Goal: Task Accomplishment & Management: Manage account settings

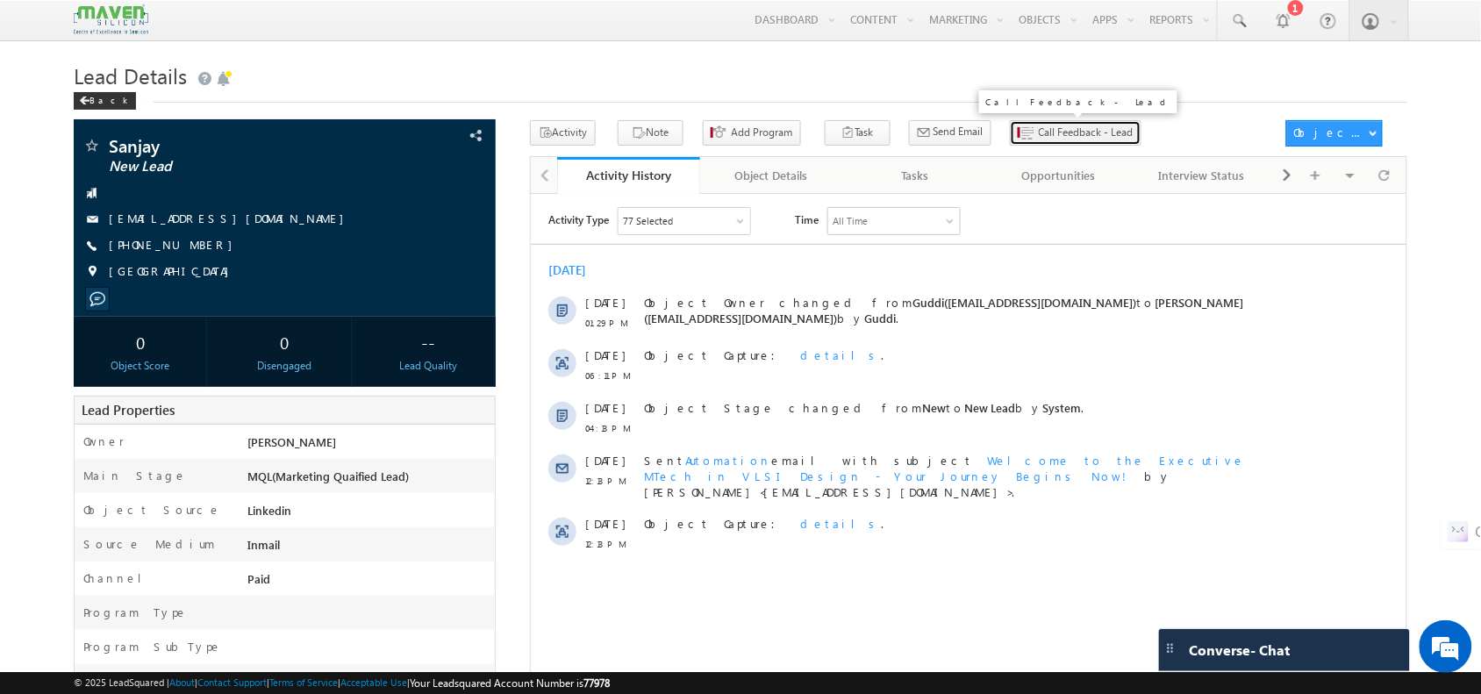
click at [1010, 146] on button "Call Feedback - Lead" at bounding box center [1076, 132] width 132 height 25
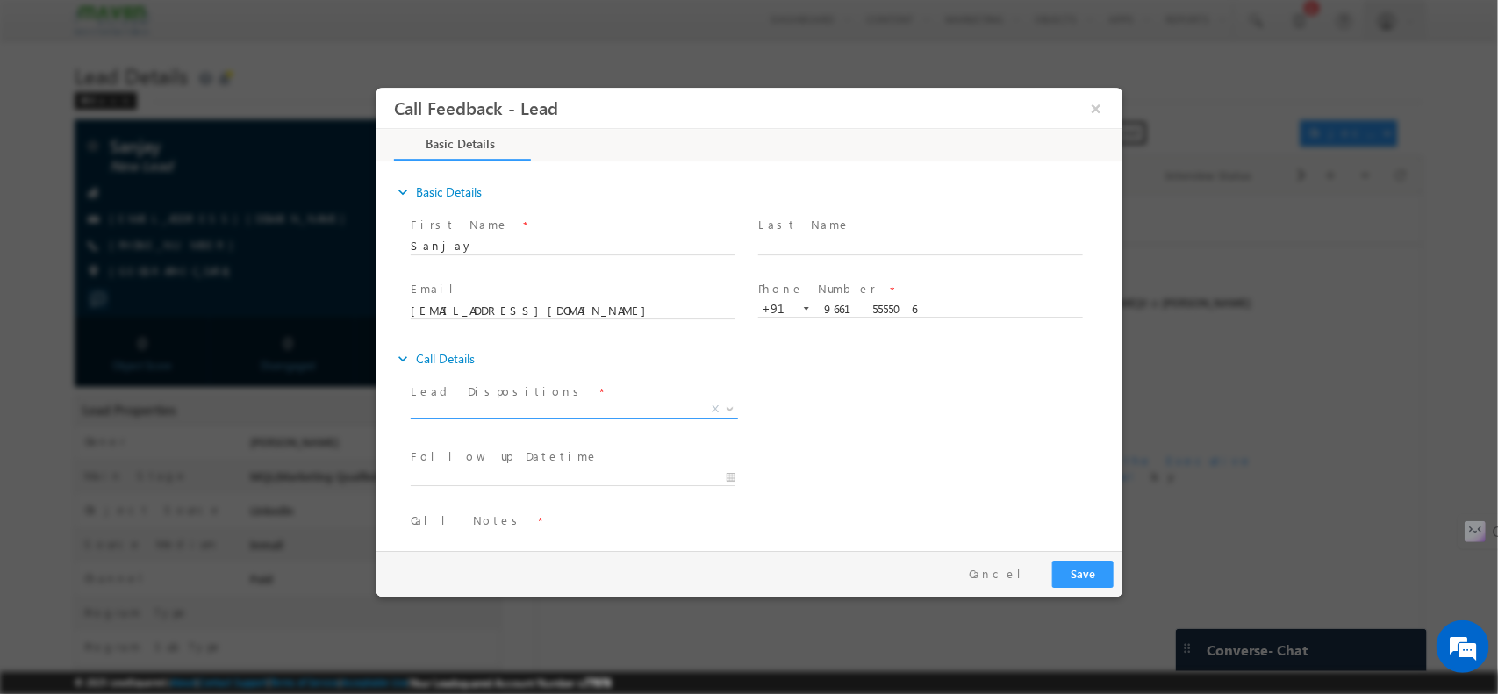
scroll to position [29, 0]
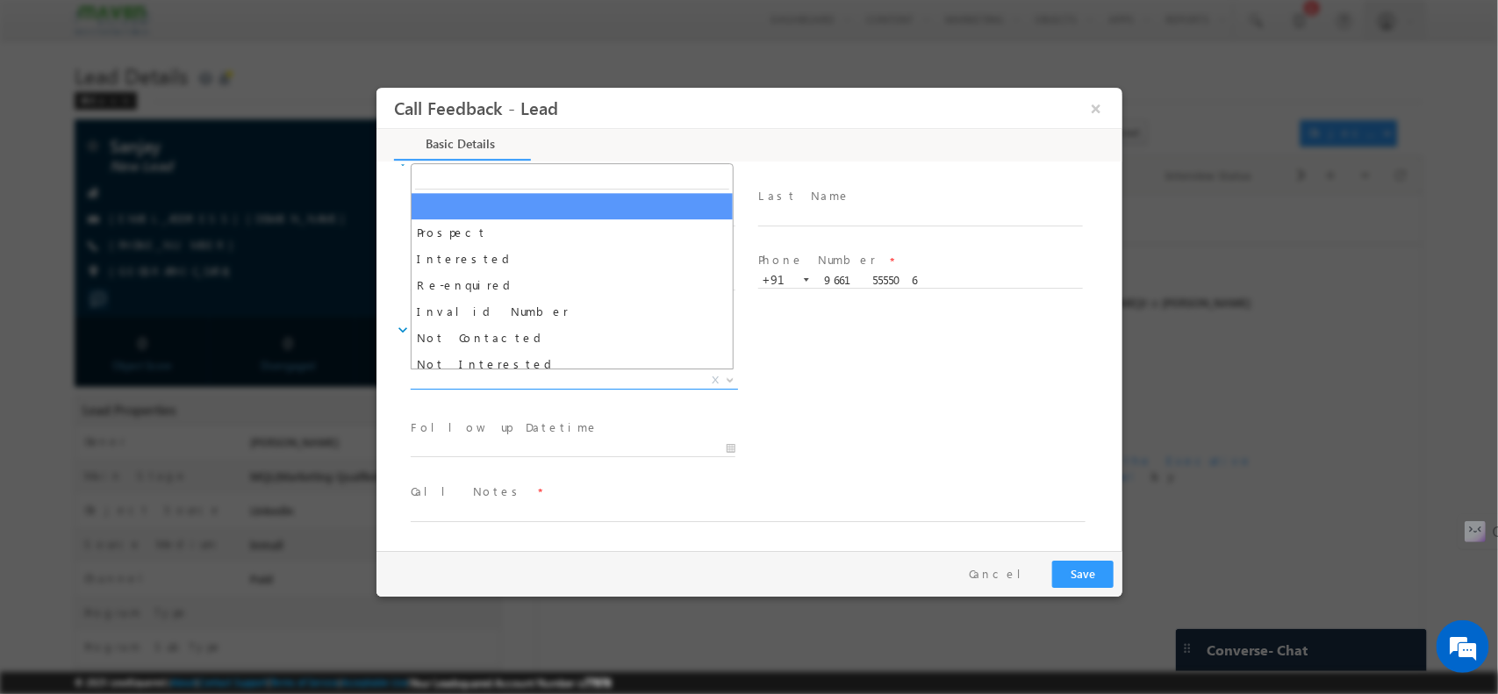
click at [582, 380] on span "X" at bounding box center [573, 380] width 327 height 18
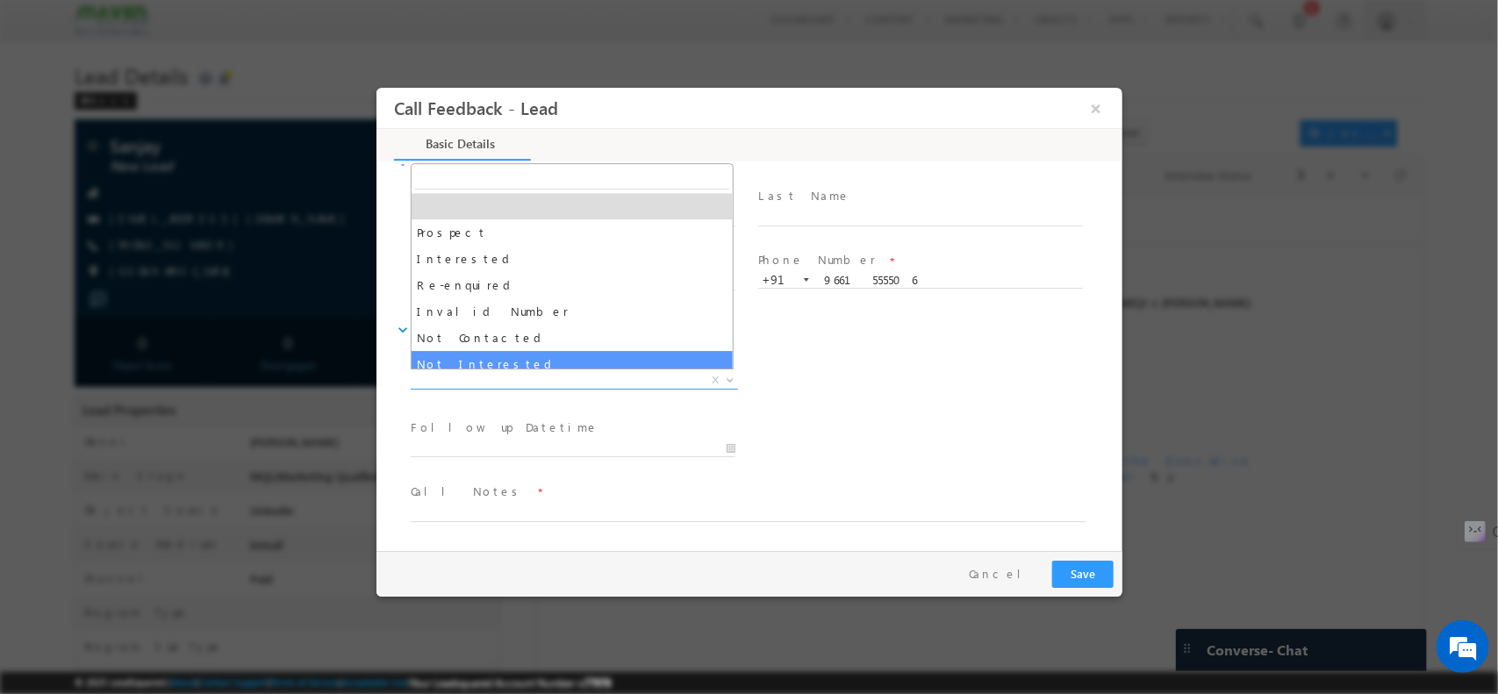
select select "Not Interested"
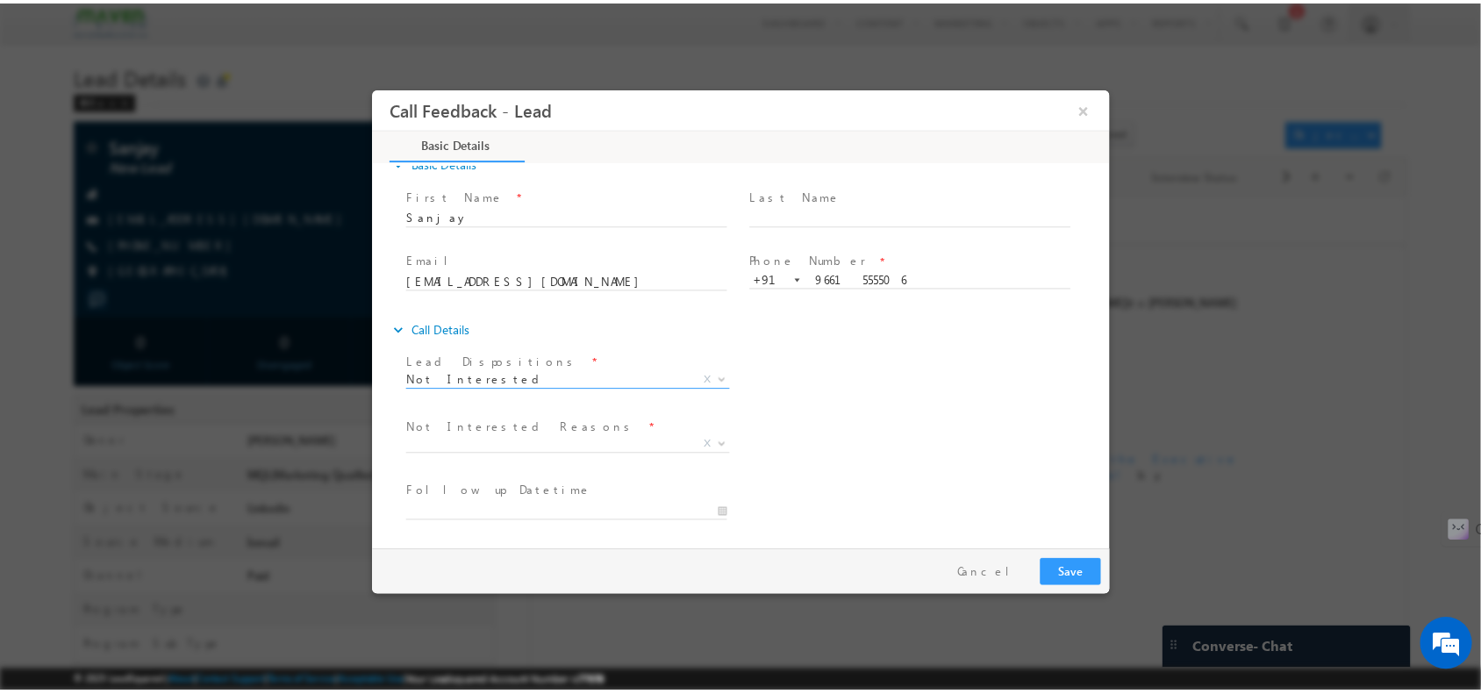
scroll to position [159, 0]
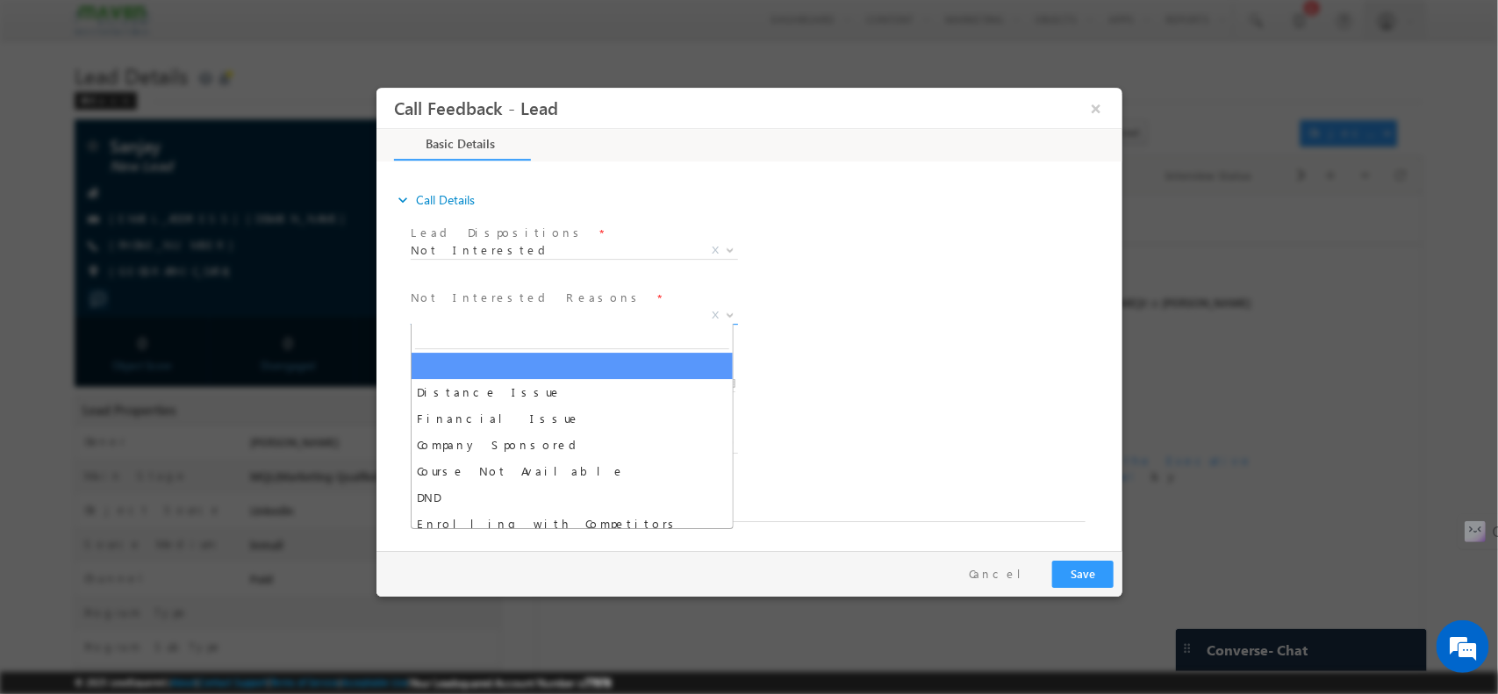
click at [557, 306] on span "X" at bounding box center [573, 315] width 327 height 18
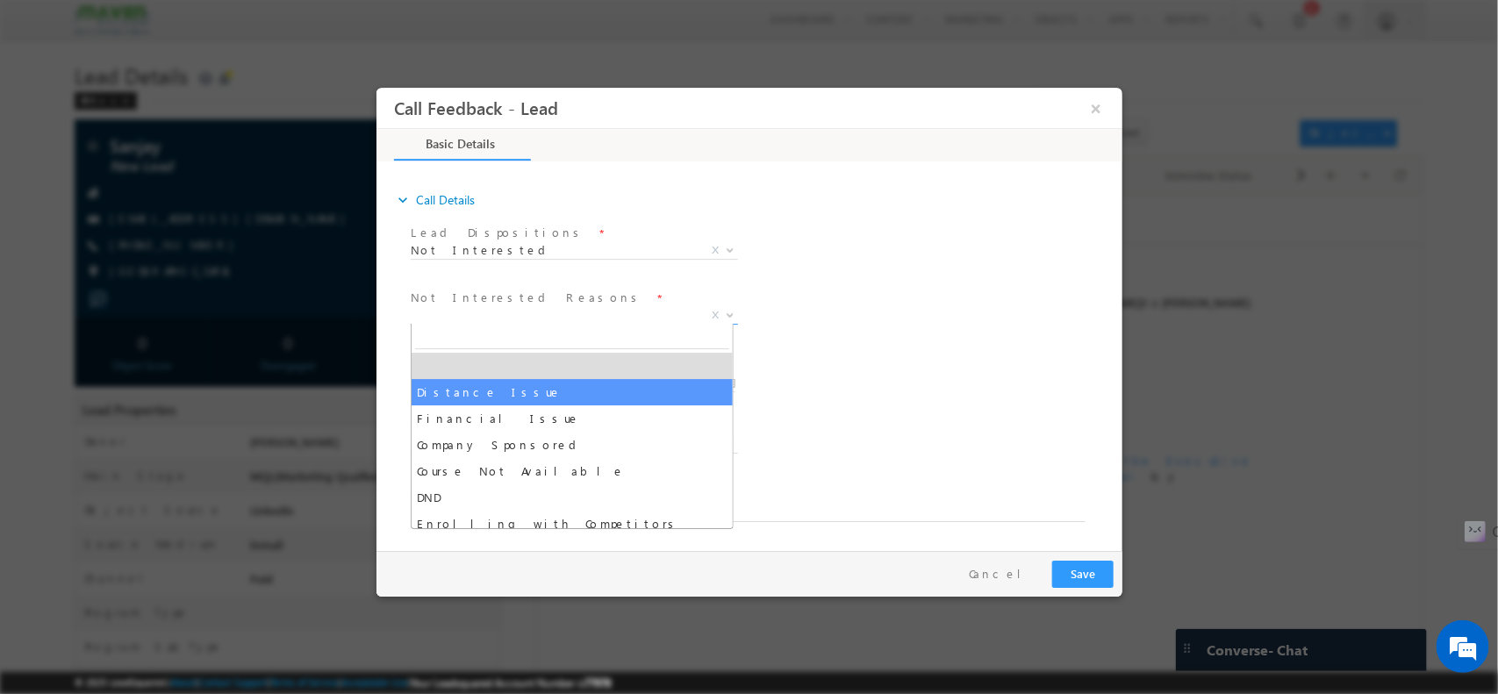
select select "Distance Issue"
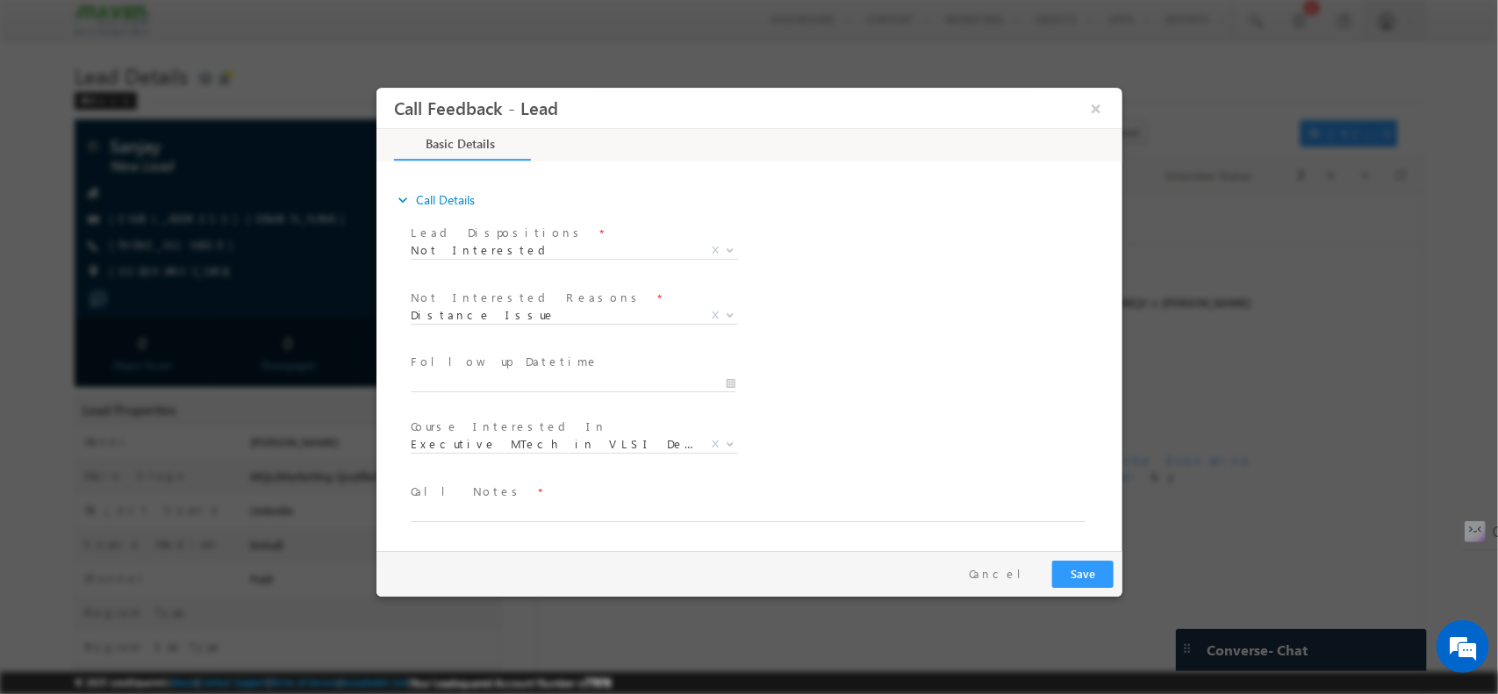
click at [555, 522] on span at bounding box center [737, 529] width 655 height 19
click at [527, 505] on textarea at bounding box center [747, 511] width 675 height 20
type textarea "NI / Not in BLR / NI For any courses"
click at [1075, 556] on div "Pay & Save Save Cancel" at bounding box center [753, 573] width 755 height 46
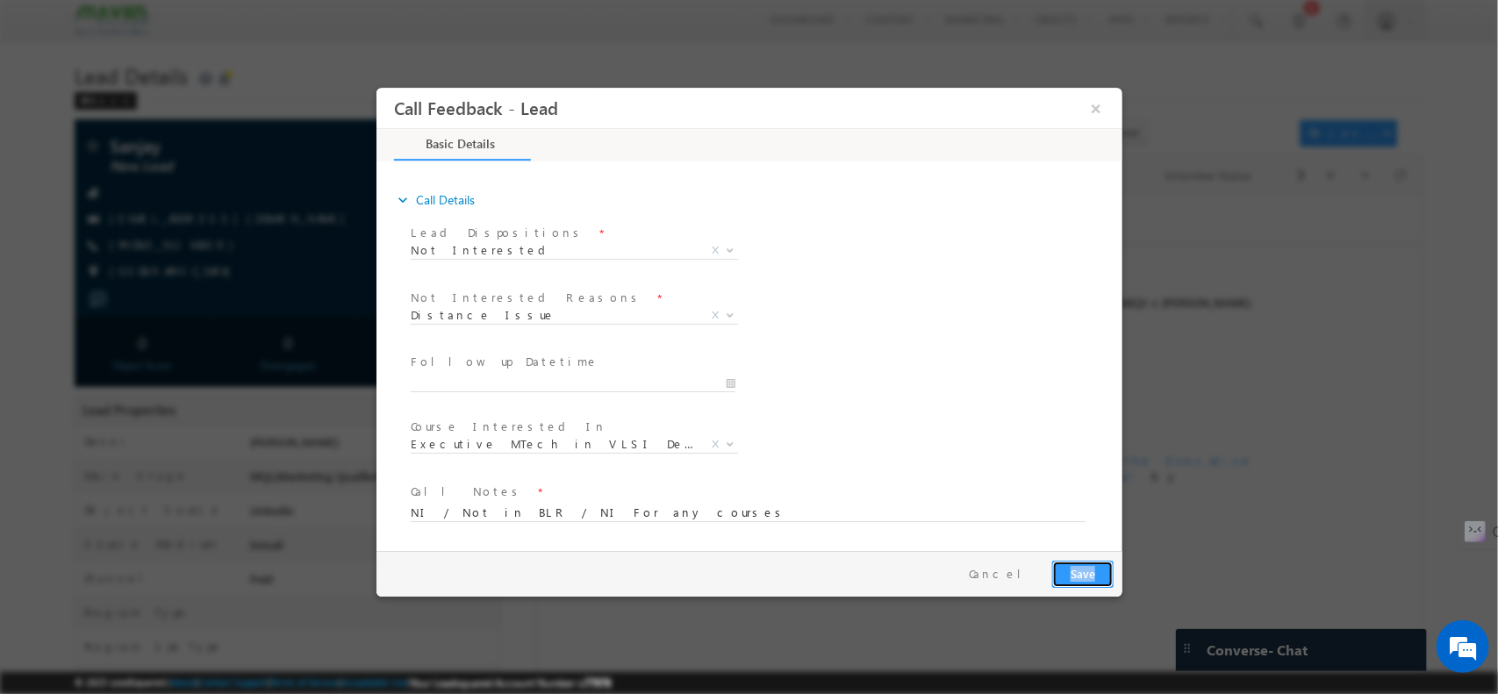
click at [1080, 566] on button "Save" at bounding box center [1081, 573] width 61 height 27
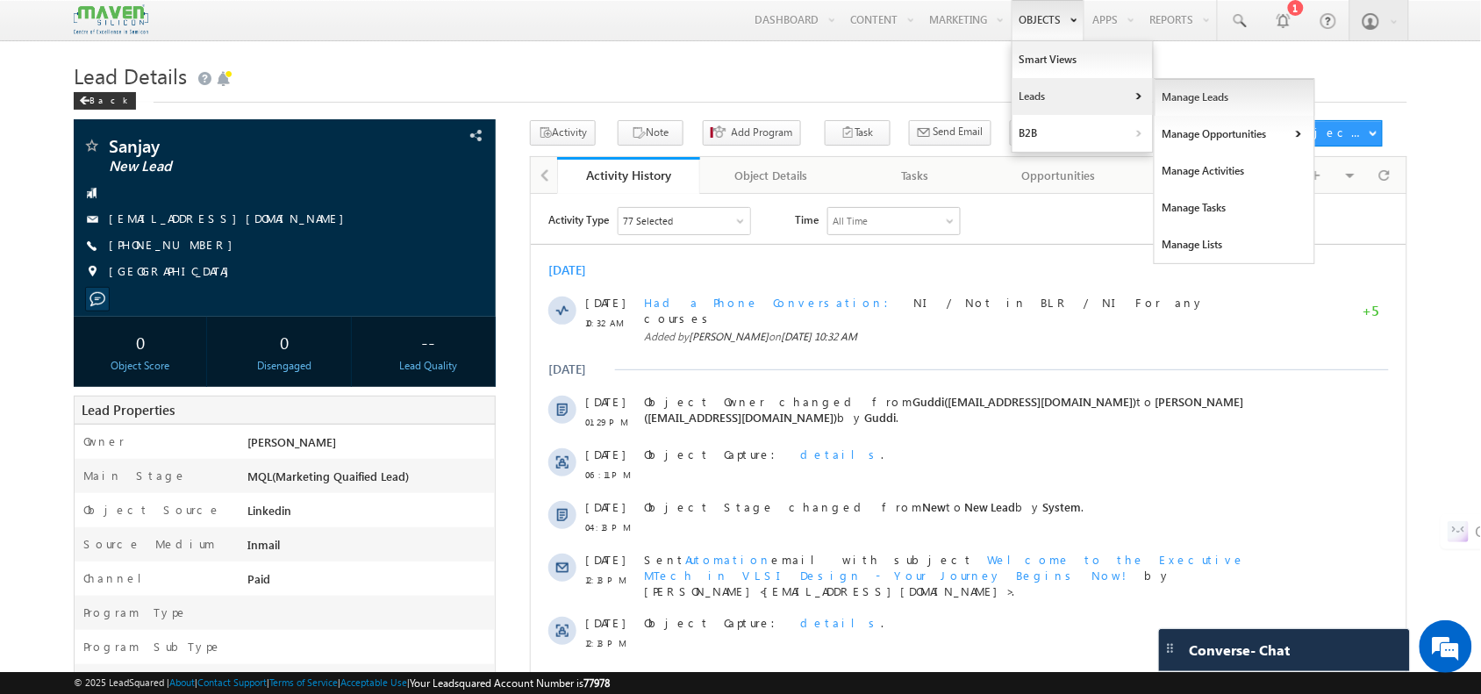
click at [1194, 89] on link "Manage Leads" at bounding box center [1235, 97] width 161 height 37
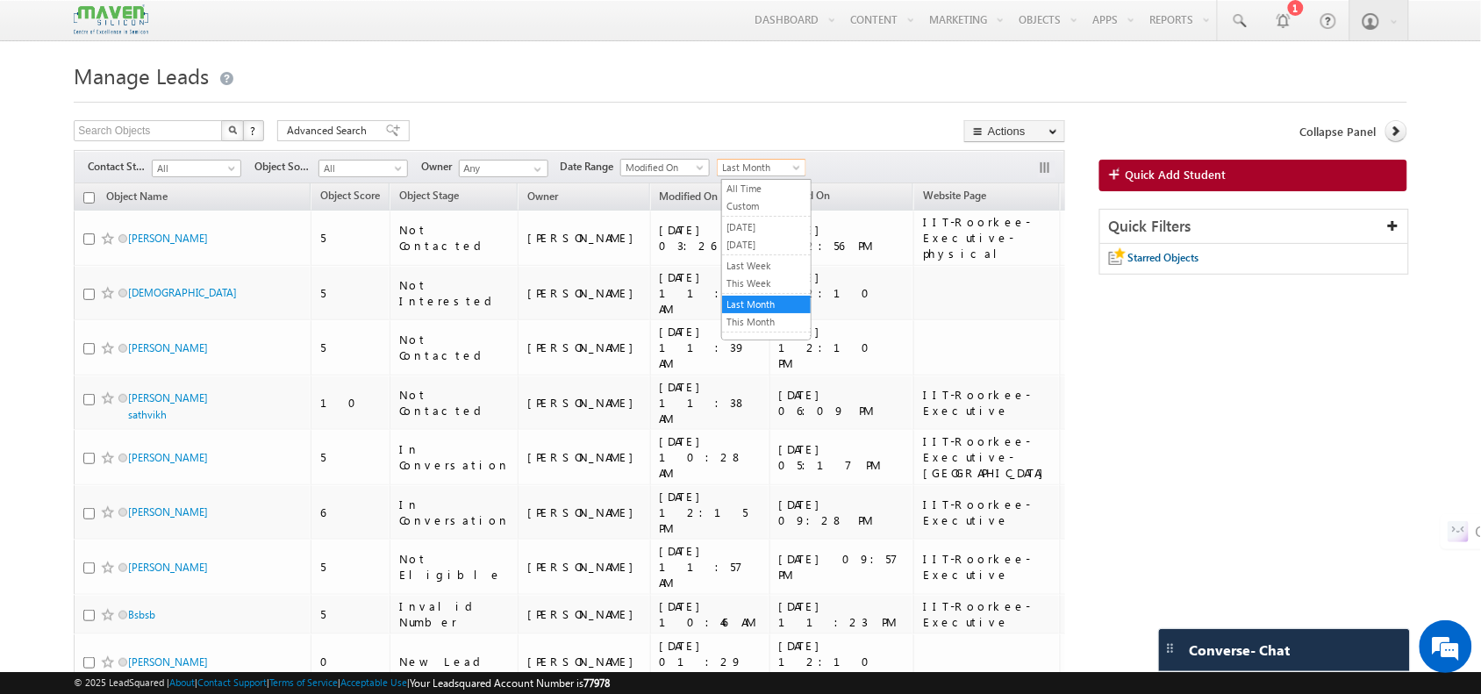
click at [764, 161] on span "Last Month" at bounding box center [759, 168] width 83 height 16
click at [785, 219] on link "[DATE]" at bounding box center [766, 227] width 89 height 16
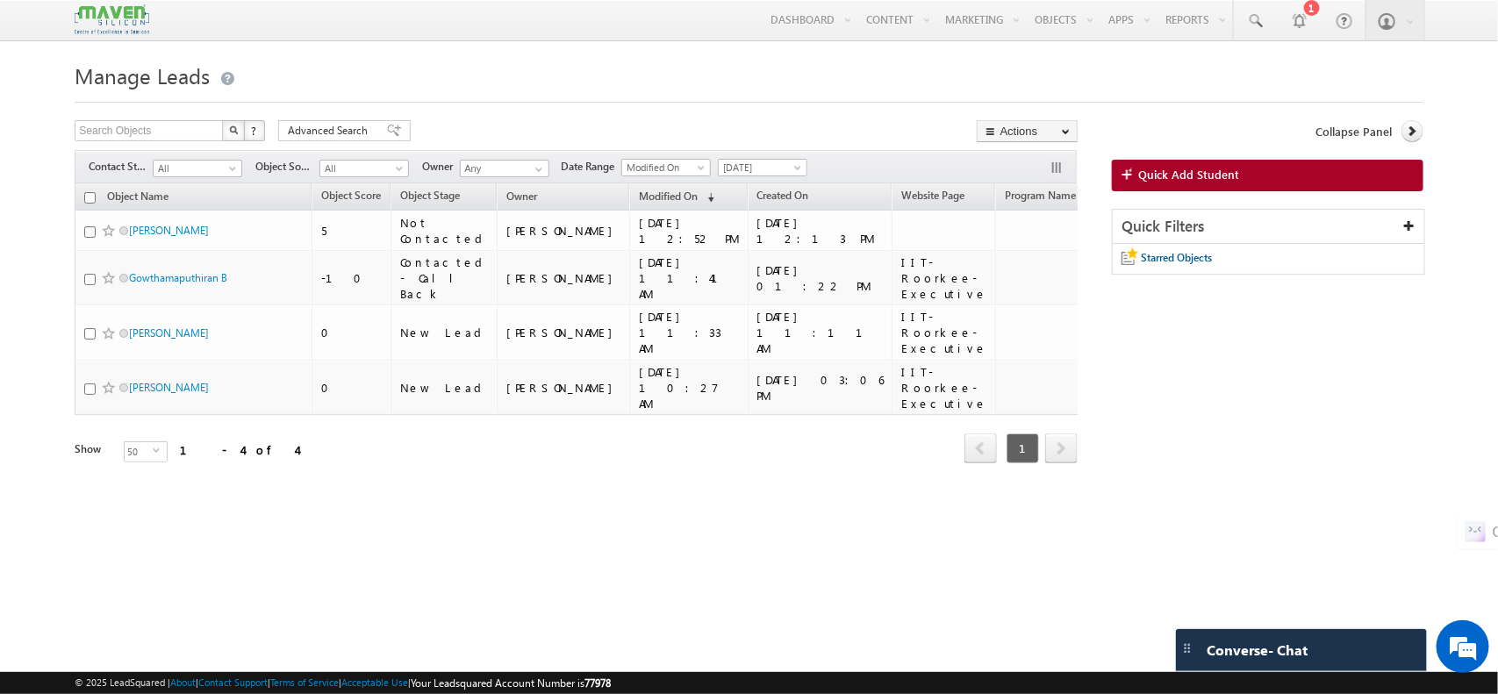
click at [759, 159] on div "Filters Contact Stage All All Object Source All All Owner Any Any Date Range Go…" at bounding box center [576, 166] width 1002 height 33
click at [763, 167] on span "[DATE]" at bounding box center [760, 168] width 83 height 16
click at [779, 242] on link "[DATE]" at bounding box center [767, 245] width 89 height 16
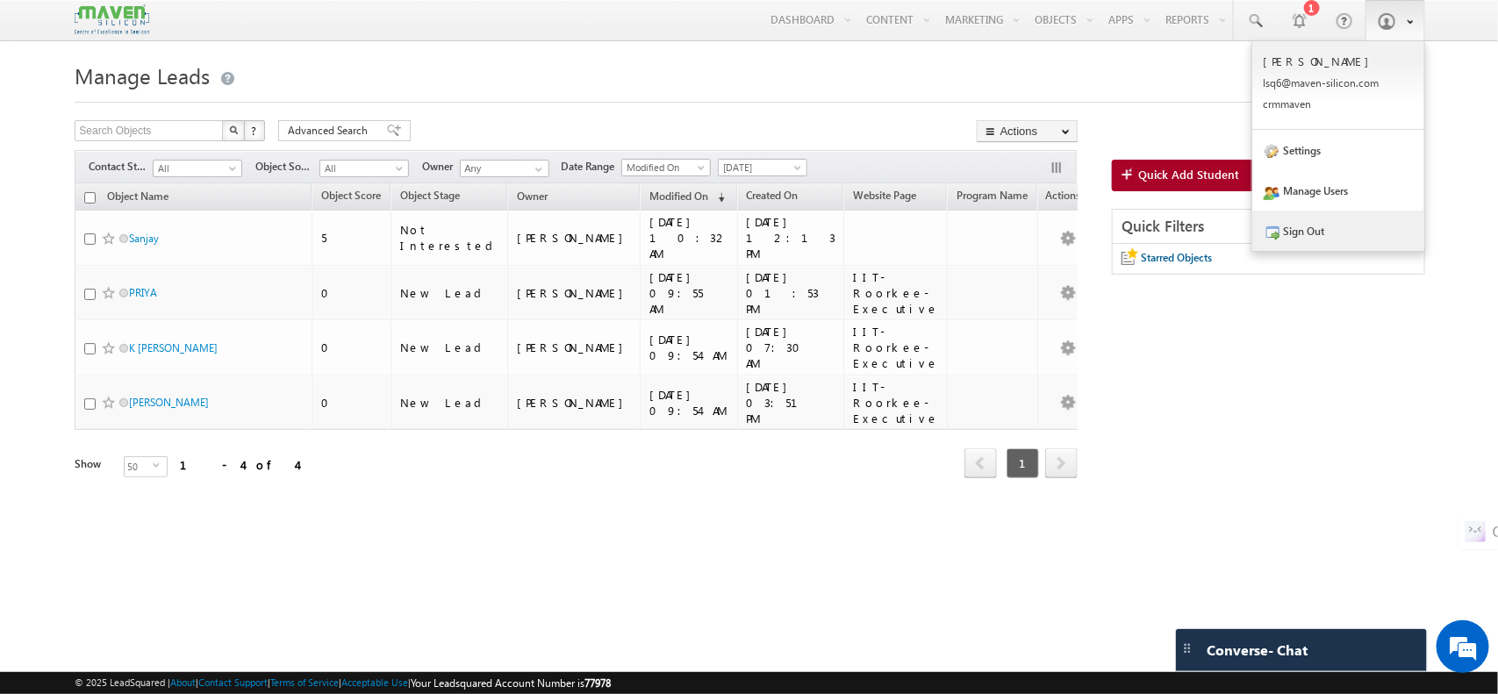
click at [1316, 231] on link "Sign Out" at bounding box center [1338, 231] width 172 height 40
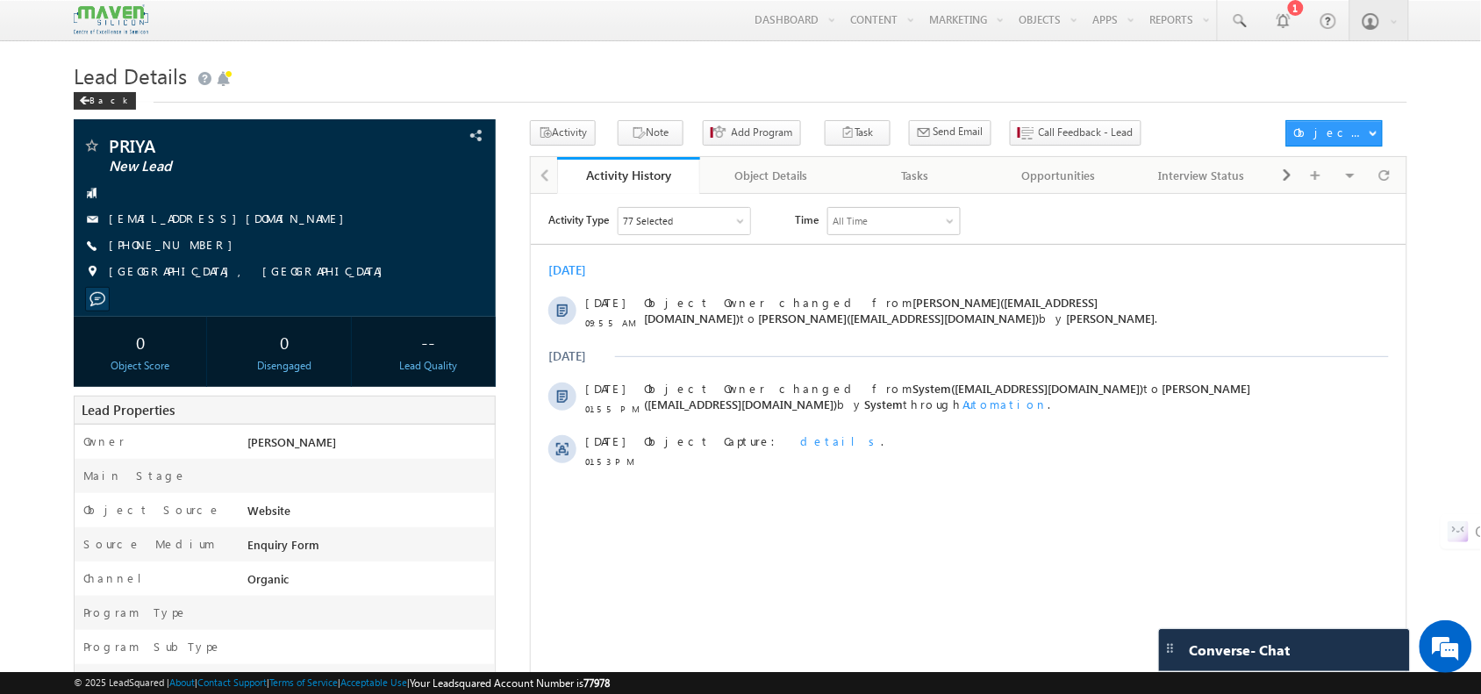
scroll to position [1, 0]
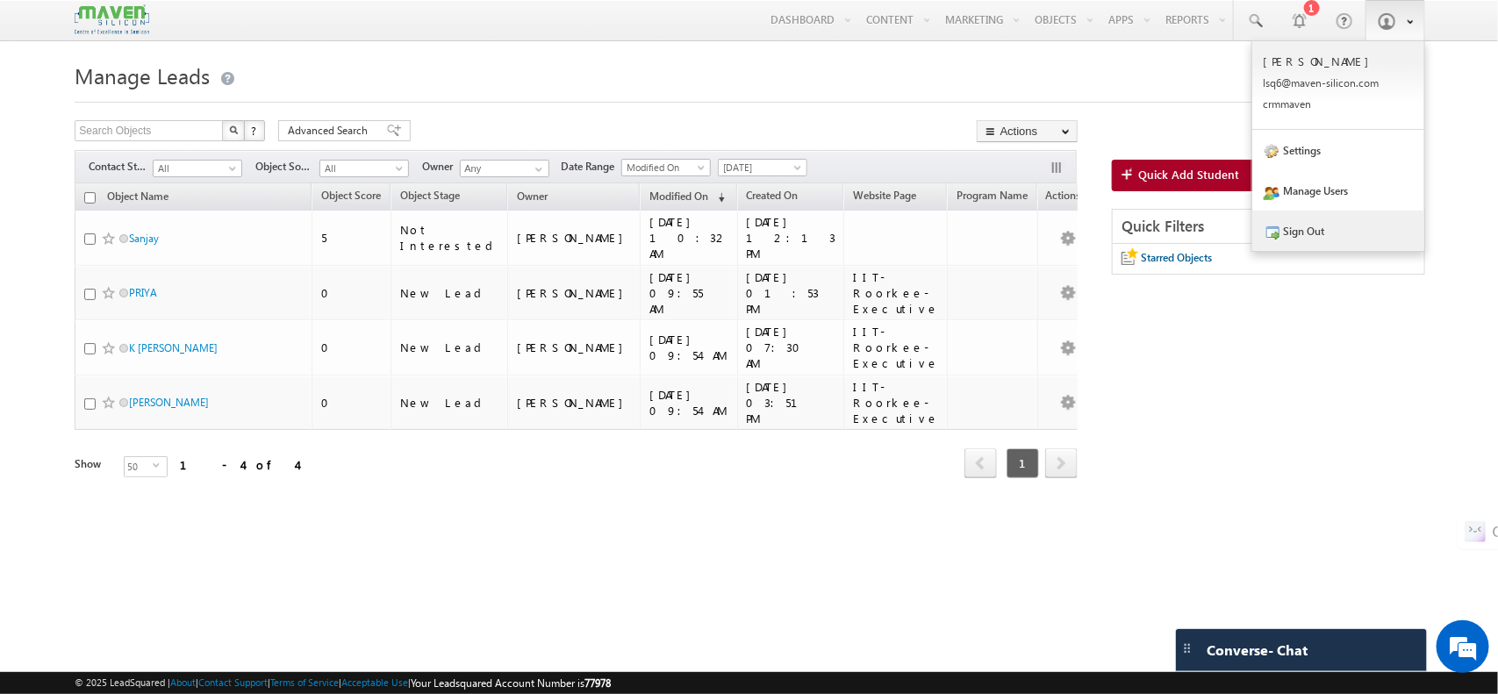
click at [1330, 233] on link "Sign Out" at bounding box center [1338, 231] width 172 height 40
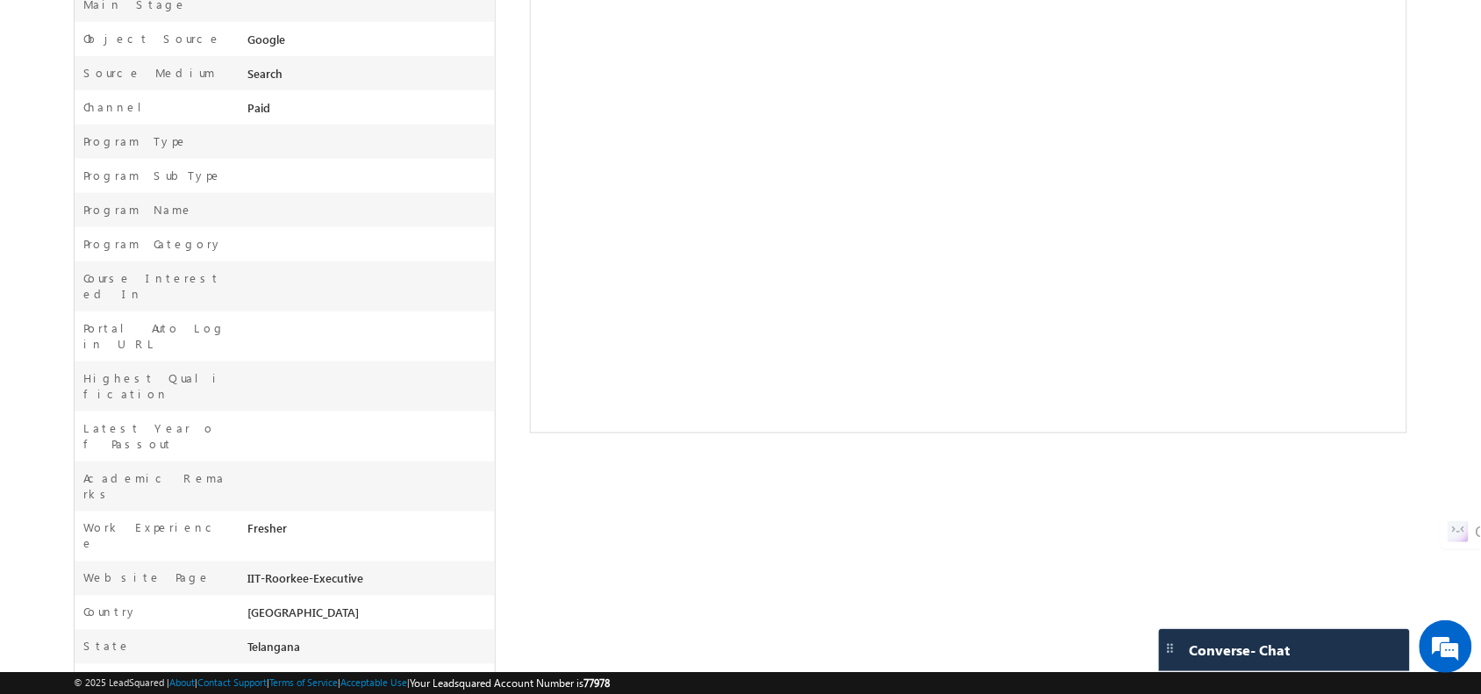
scroll to position [449, 0]
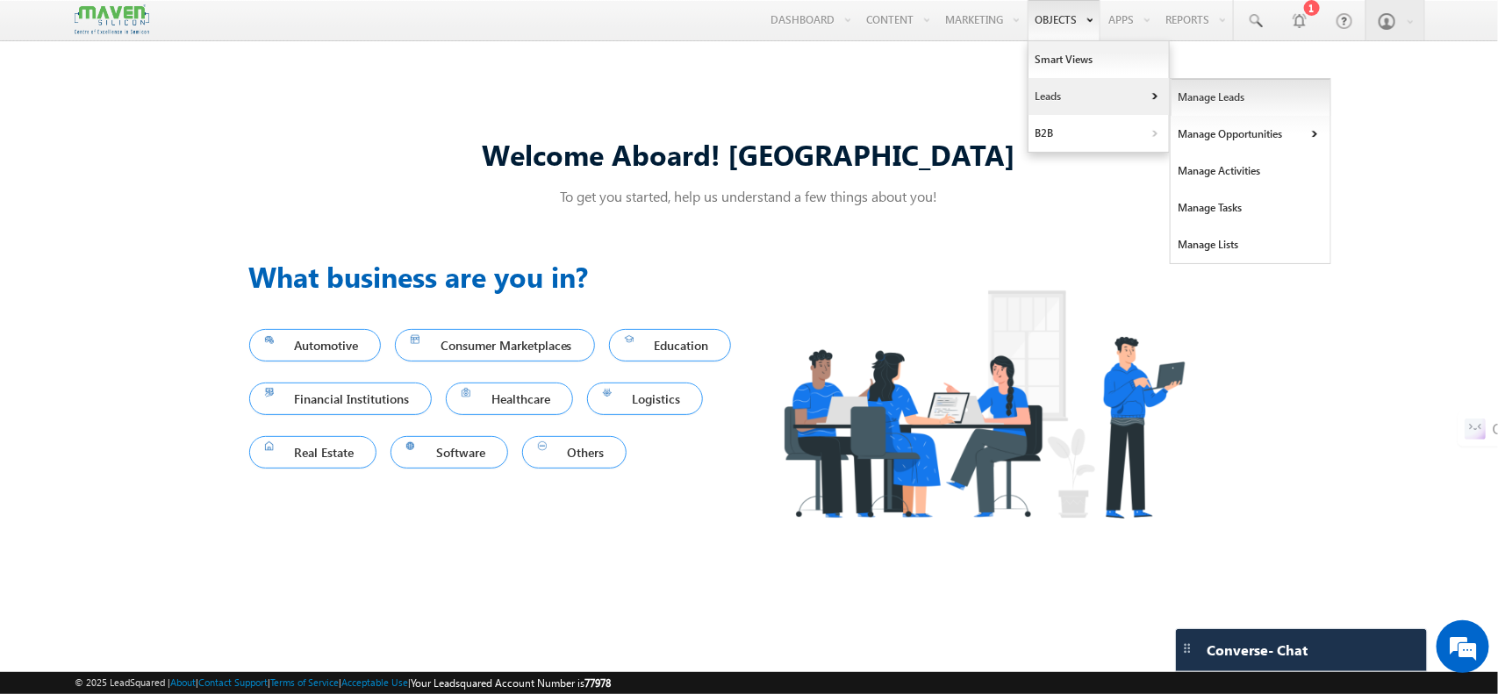
click at [1198, 89] on link "Manage Leads" at bounding box center [1251, 97] width 161 height 37
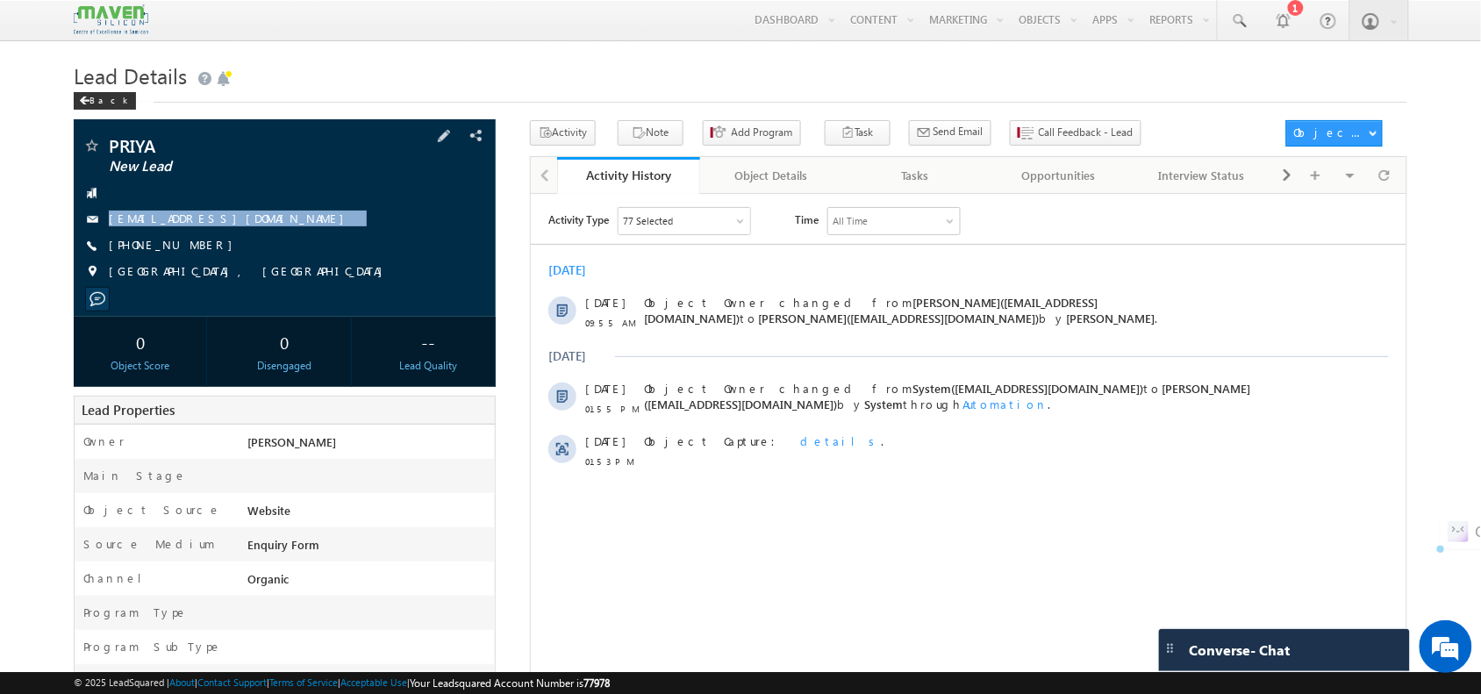
drag, startPoint x: 282, startPoint y: 241, endPoint x: 104, endPoint y: 221, distance: 179.3
click at [104, 221] on div "PRIYA New Lead [EMAIL_ADDRESS][DOMAIN_NAME] [PHONE_NUMBER]" at bounding box center [284, 213] width 404 height 153
copy div "[EMAIL_ADDRESS][DOMAIN_NAME]"
click at [304, 202] on div at bounding box center [284, 193] width 404 height 18
click at [224, 244] on div "[PHONE_NUMBER]" at bounding box center [284, 246] width 404 height 18
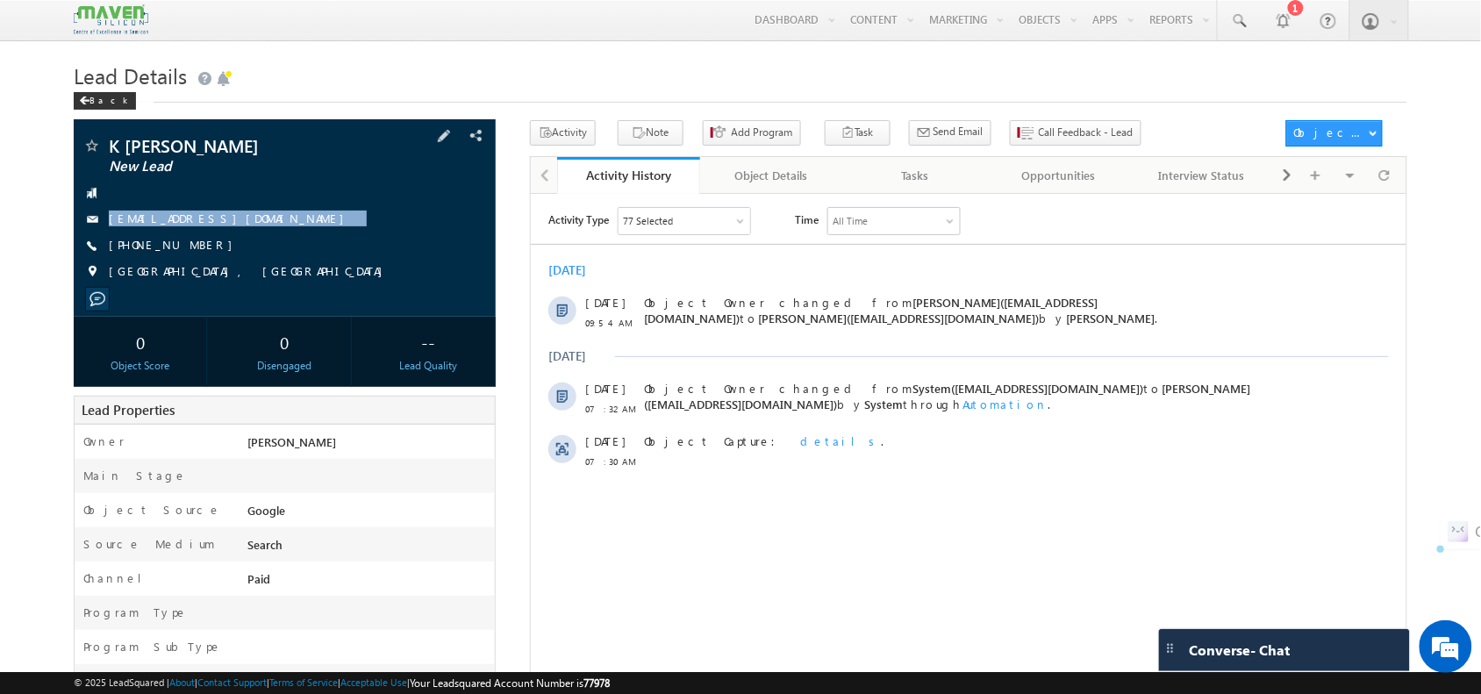
drag, startPoint x: 282, startPoint y: 216, endPoint x: 296, endPoint y: 241, distance: 29.1
click at [296, 241] on div "K [PERSON_NAME] New Lead [EMAIL_ADDRESS][DOMAIN_NAME] [PHONE_NUMBER]" at bounding box center [284, 213] width 404 height 153
copy div "[EMAIL_ADDRESS][DOMAIN_NAME]"
drag, startPoint x: 265, startPoint y: 216, endPoint x: 252, endPoint y: 255, distance: 41.6
click at [252, 255] on div "[PERSON_NAME] New Lead [EMAIL_ADDRESS][DOMAIN_NAME] [PHONE_NUMBER]" at bounding box center [284, 213] width 404 height 153
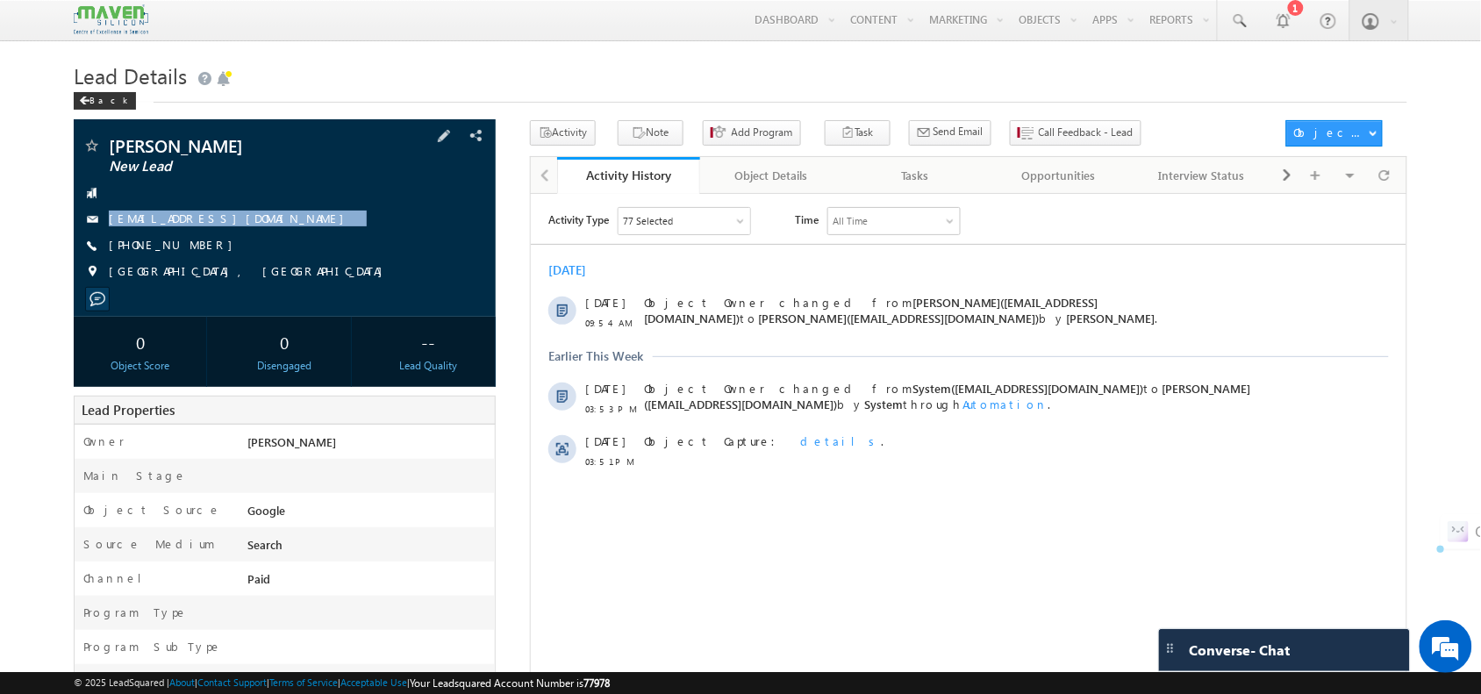
copy div "[EMAIL_ADDRESS][DOMAIN_NAME]"
click at [264, 209] on div "Molleti Saathvik New Lead saathvikmolleti@gmail.com +91-9392523665" at bounding box center [284, 213] width 404 height 153
drag, startPoint x: 272, startPoint y: 222, endPoint x: 269, endPoint y: 261, distance: 39.6
click at [269, 261] on div "Molleti Saathvik New Lead saathvikmolleti@gmail.com +91-9392523665" at bounding box center [284, 213] width 404 height 153
click at [277, 254] on div "+91-9392523665" at bounding box center [284, 246] width 404 height 18
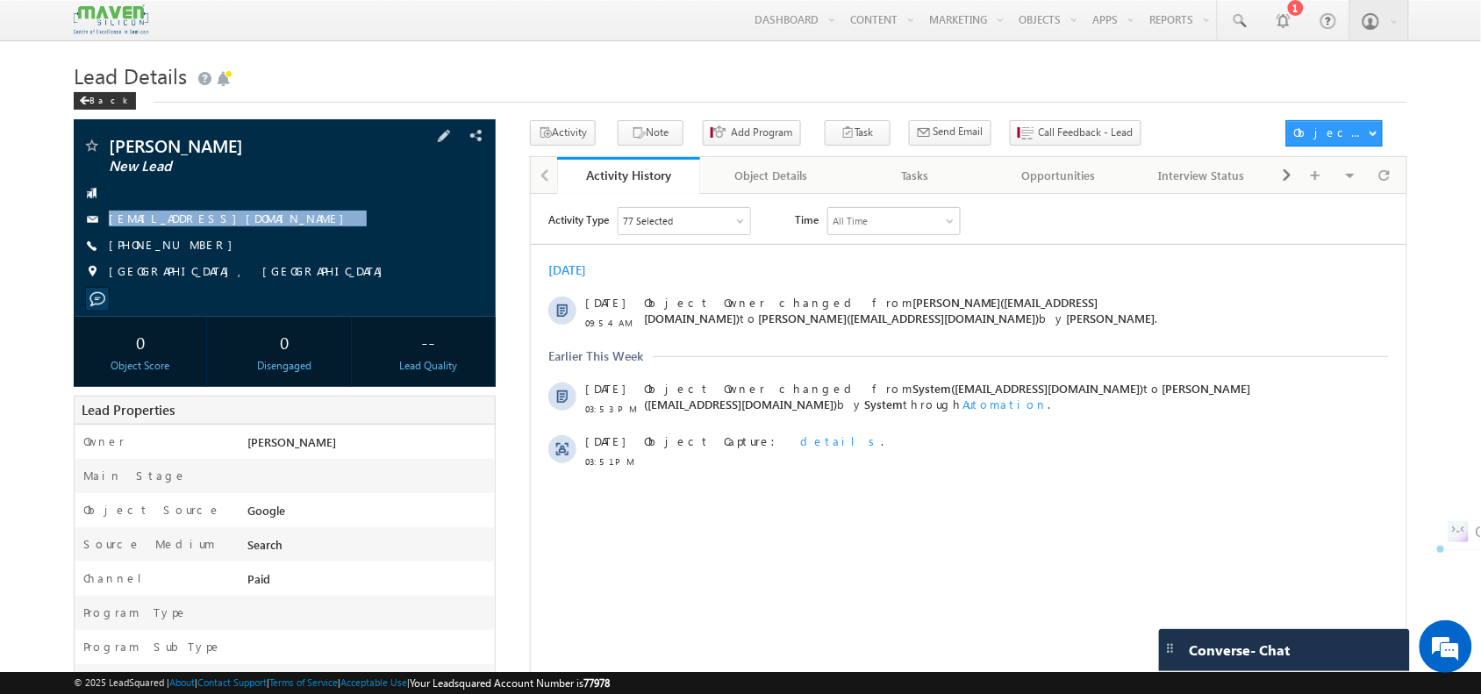
drag, startPoint x: 278, startPoint y: 218, endPoint x: 276, endPoint y: 237, distance: 19.4
click at [276, 237] on div "Molleti Saathvik New Lead saathvikmolleti@gmail.com +91-9392523665" at bounding box center [284, 213] width 404 height 153
copy div "saathvikmolleti@gmail.com"
click at [658, 127] on button "Note" at bounding box center [651, 132] width 66 height 25
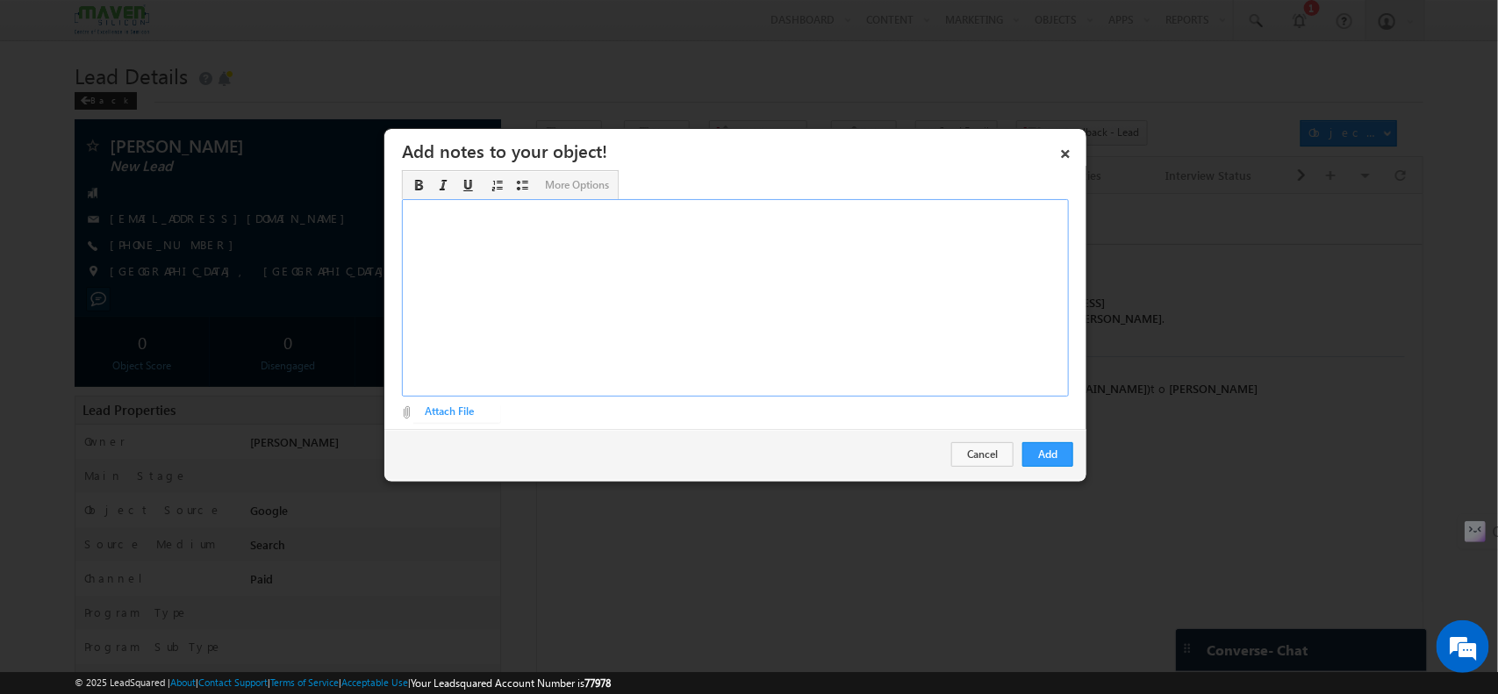
click at [731, 347] on div "Rich Text Editor, Description-inline-editor-div" at bounding box center [735, 297] width 667 height 197
click at [513, 211] on div "Btech -2025 passout / Certificates / results announced JNTU K - 10TH-9 CGPA /12…" at bounding box center [735, 297] width 667 height 197
click at [720, 290] on div "Btech -2025 passout 6.7CGPA/ Certificates / results announced JNTU K - 10TH-9 C…" at bounding box center [735, 297] width 667 height 197
click at [937, 300] on div "Btech -2025 passout 6.7CGPA/ Certificates / results announced JNTU K - 10TH-9 C…" at bounding box center [735, 297] width 667 height 197
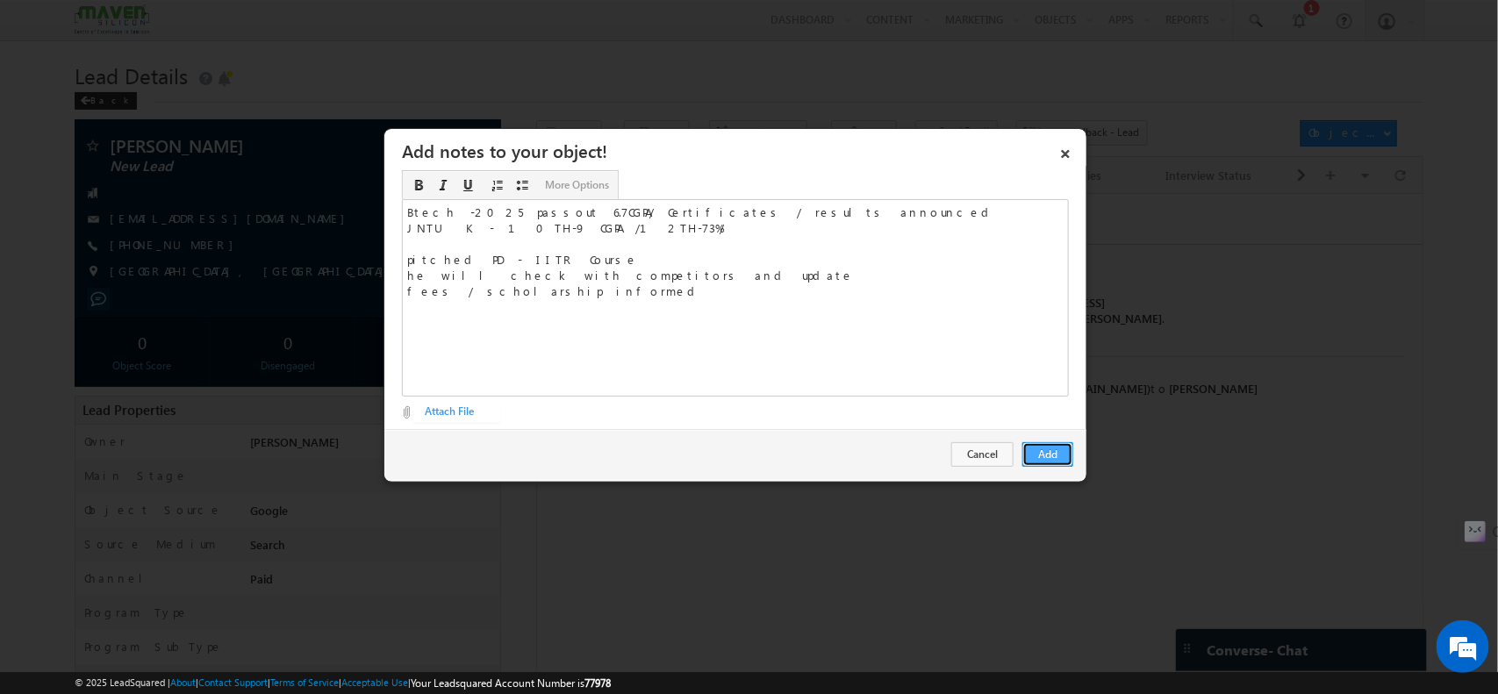
click at [1051, 456] on button "Add" at bounding box center [1047, 454] width 51 height 25
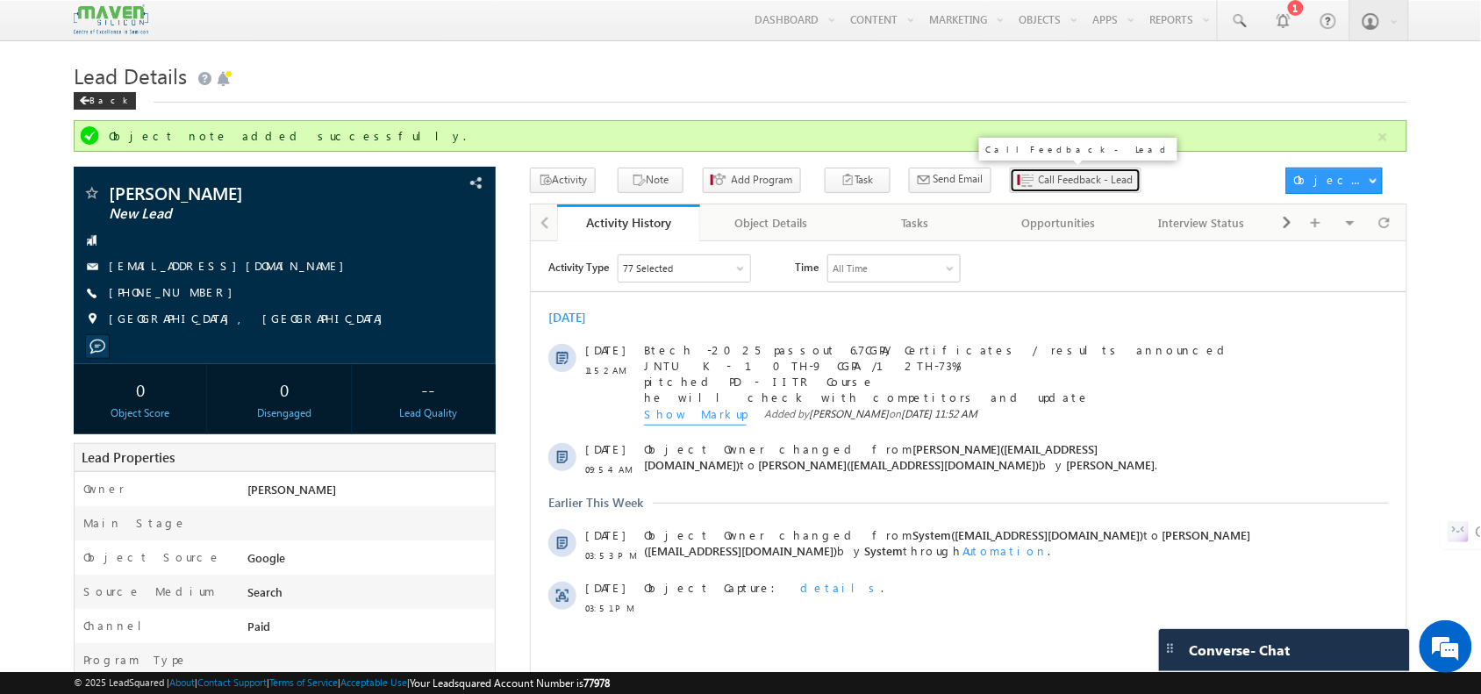
click at [1039, 184] on span "Call Feedback - Lead" at bounding box center [1086, 180] width 95 height 16
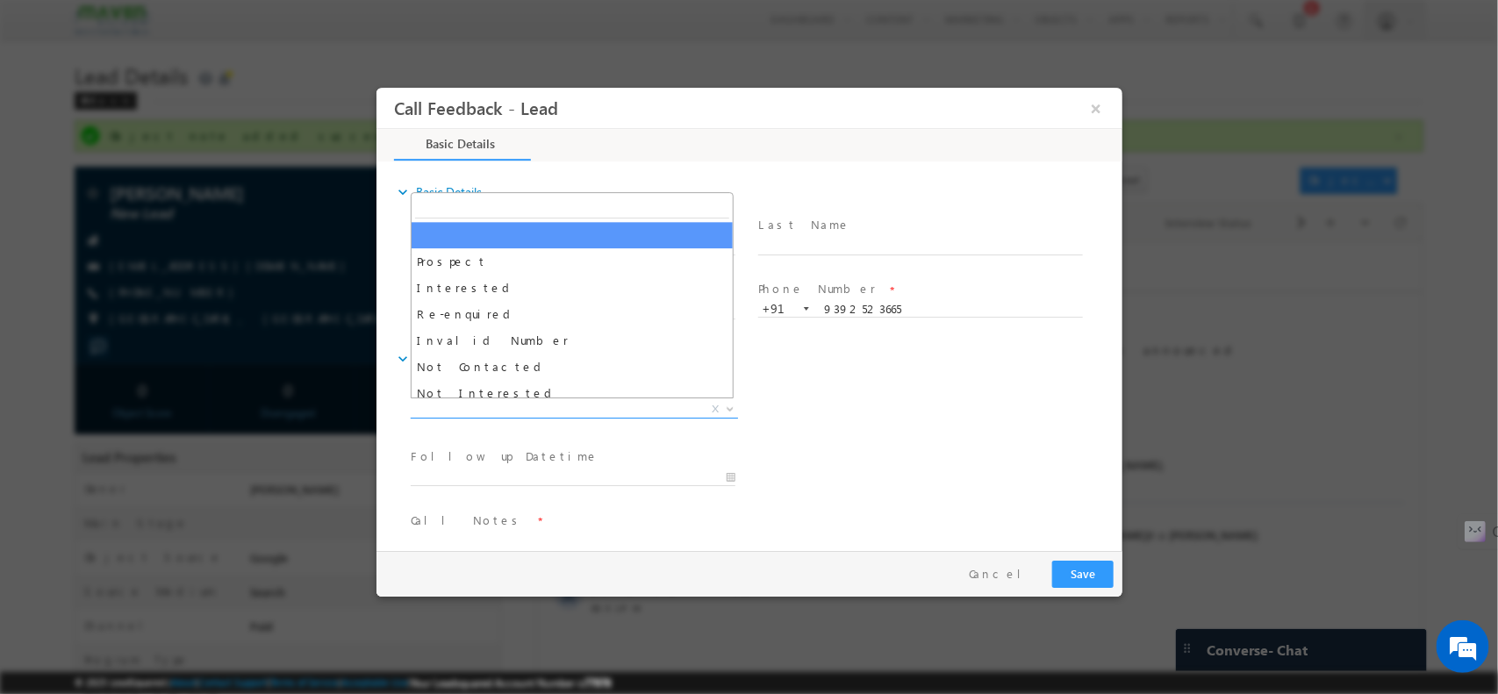
click at [535, 408] on span "X" at bounding box center [573, 409] width 327 height 18
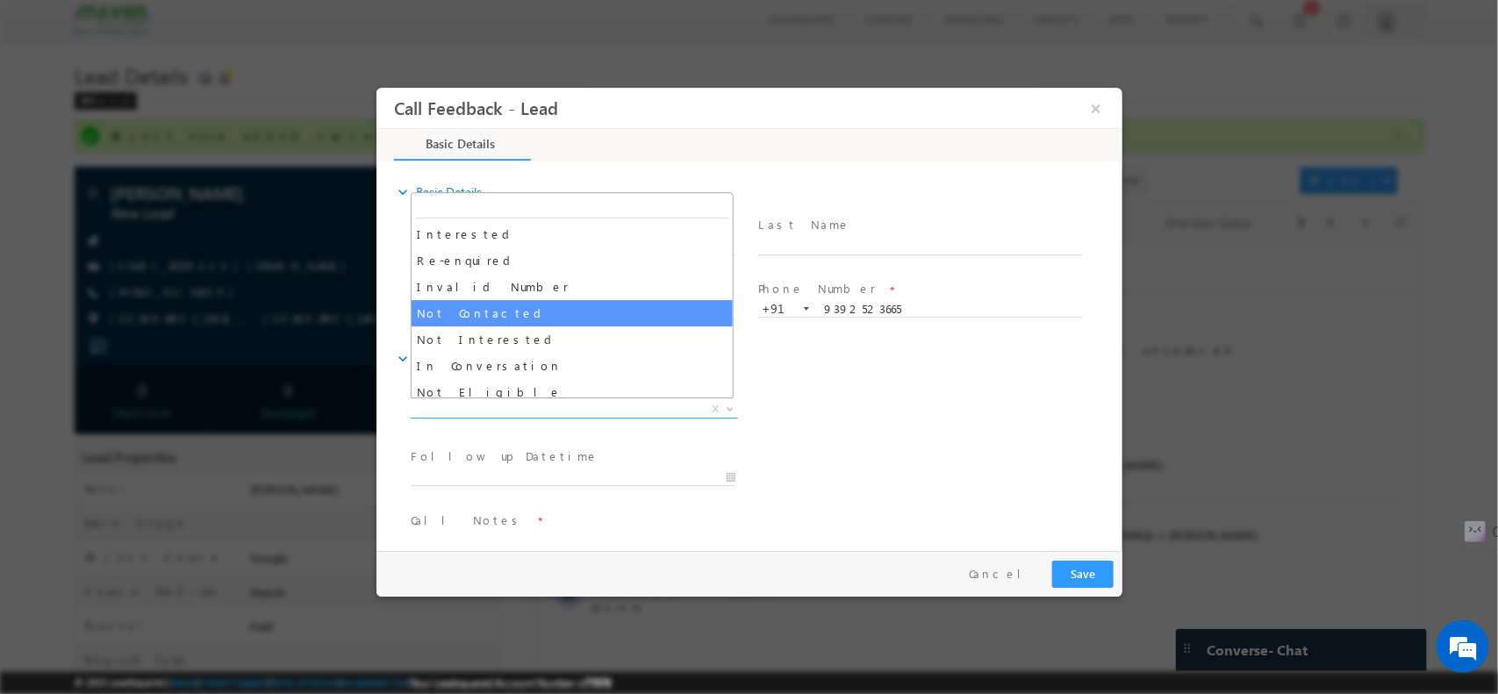
scroll to position [54, 0]
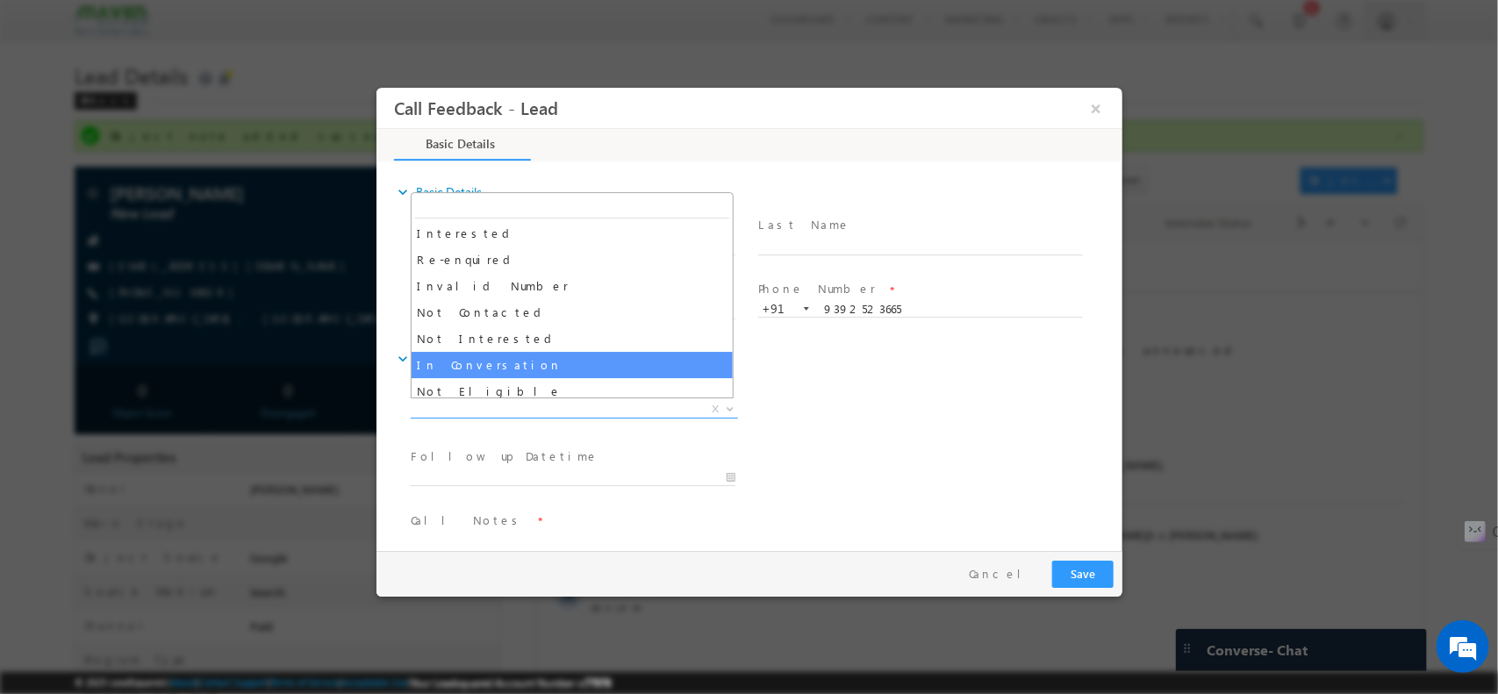
select select "In Conversation"
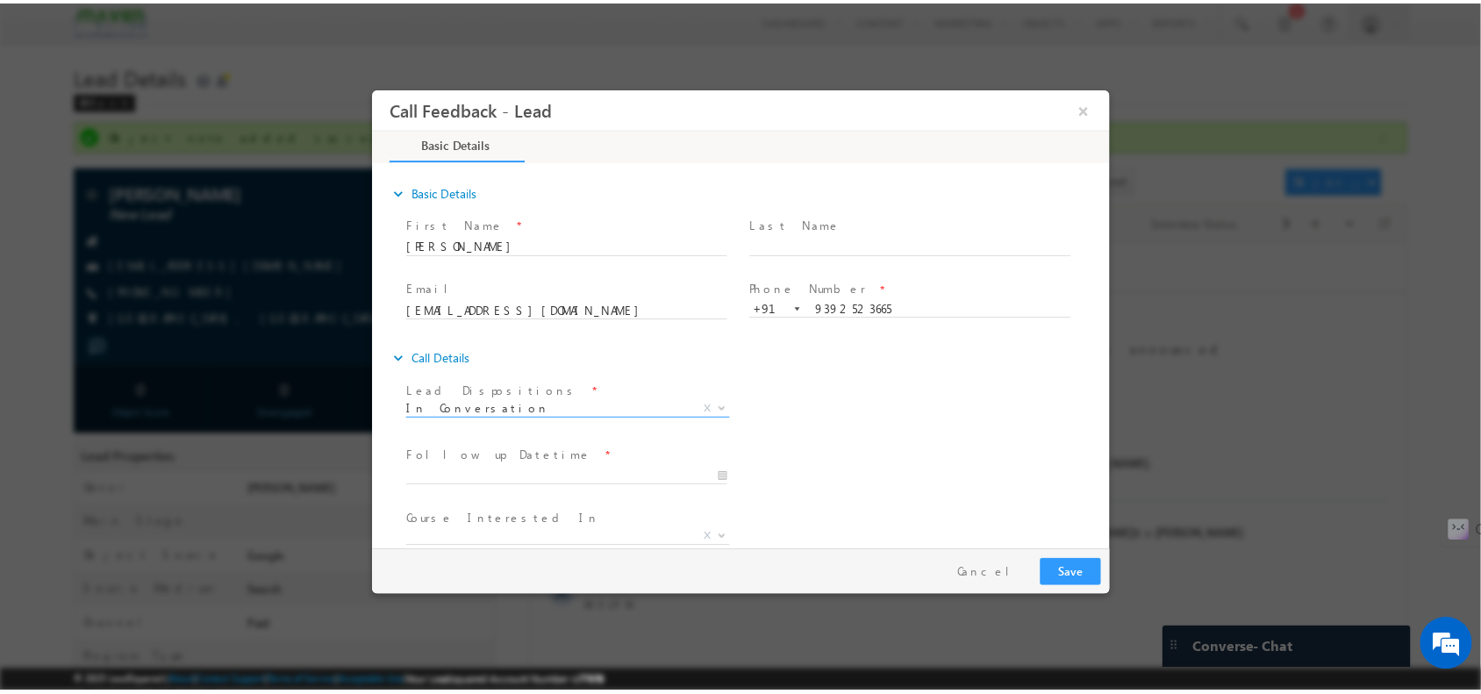
scroll to position [94, 0]
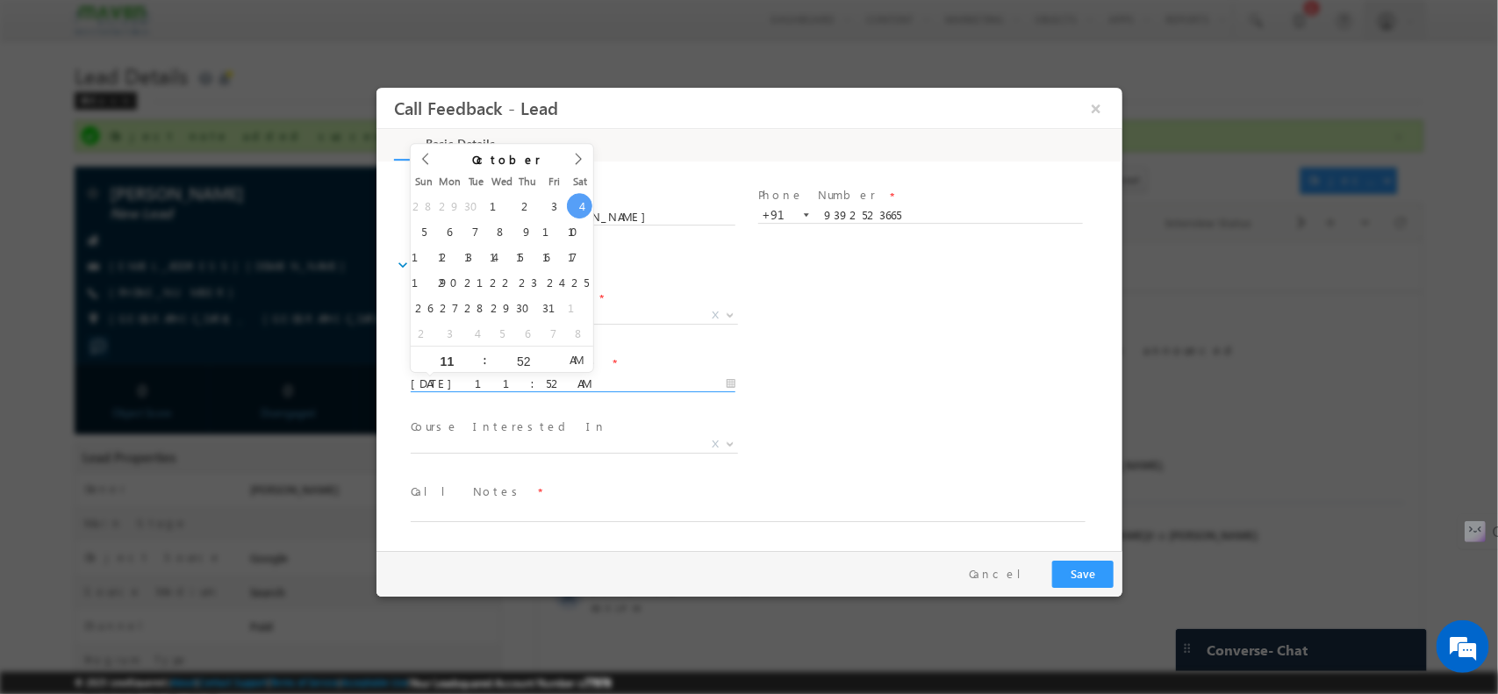
click at [597, 384] on input "04/10/2025 11:52 AM" at bounding box center [572, 384] width 325 height 18
type input "06/10/2025 11:51 AM"
type input "51"
click at [553, 362] on span at bounding box center [553, 365] width 12 height 13
type input "06/10/2025 11:50 AM"
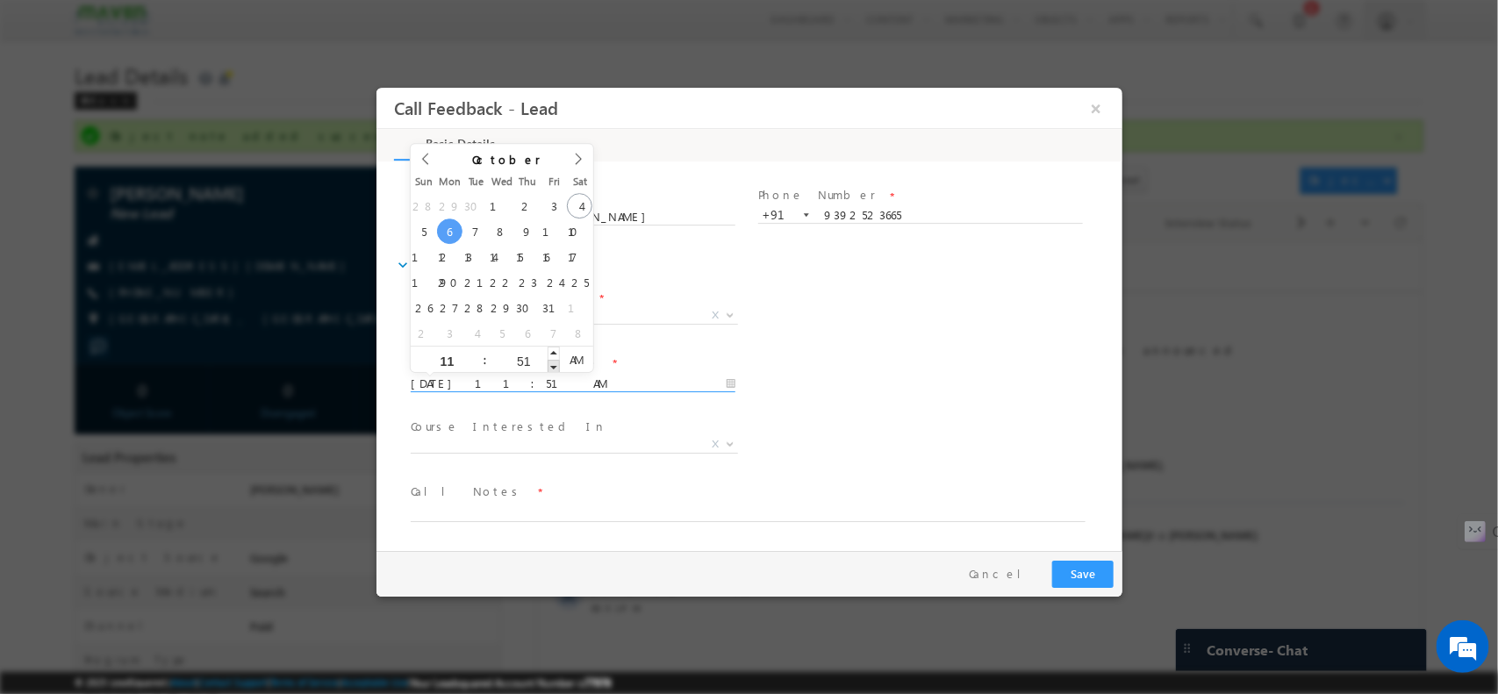
type input "50"
click at [553, 362] on span at bounding box center [553, 365] width 12 height 13
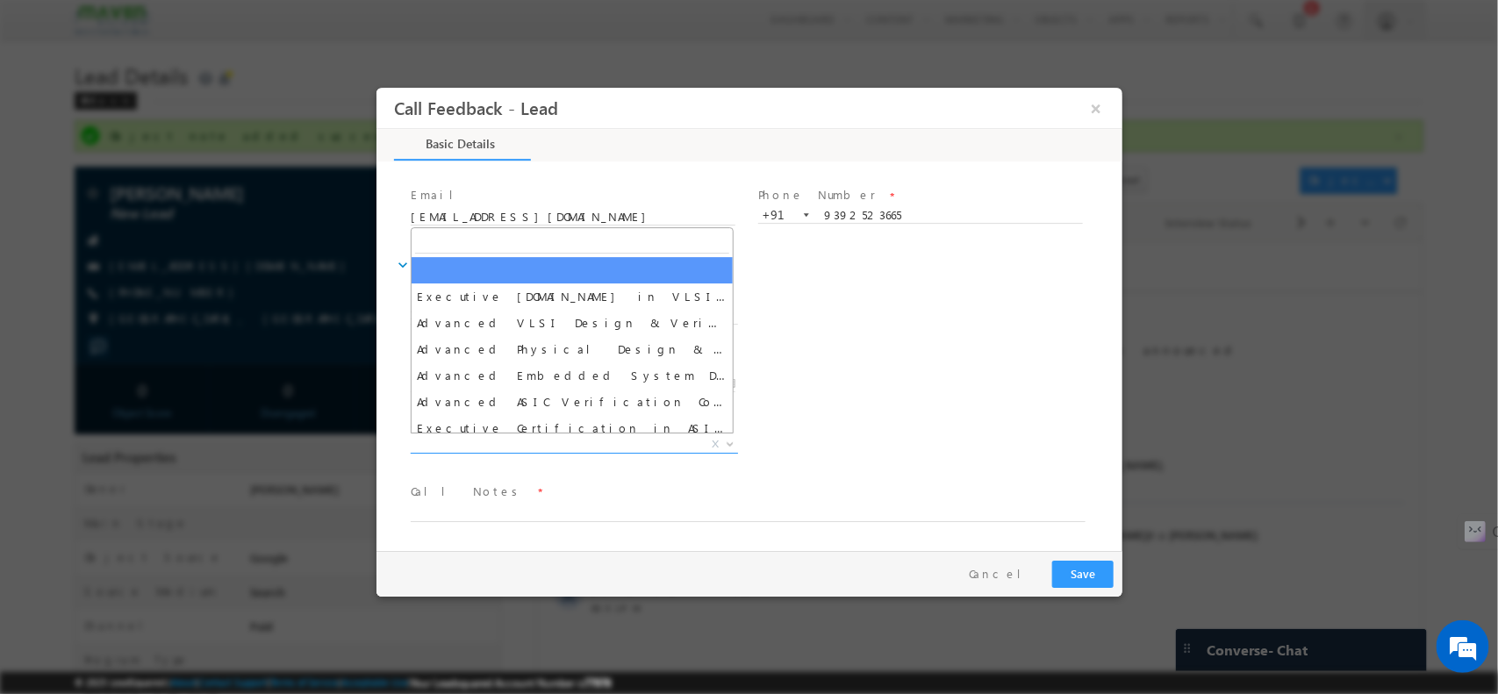
click at [541, 447] on span "X" at bounding box center [573, 444] width 327 height 18
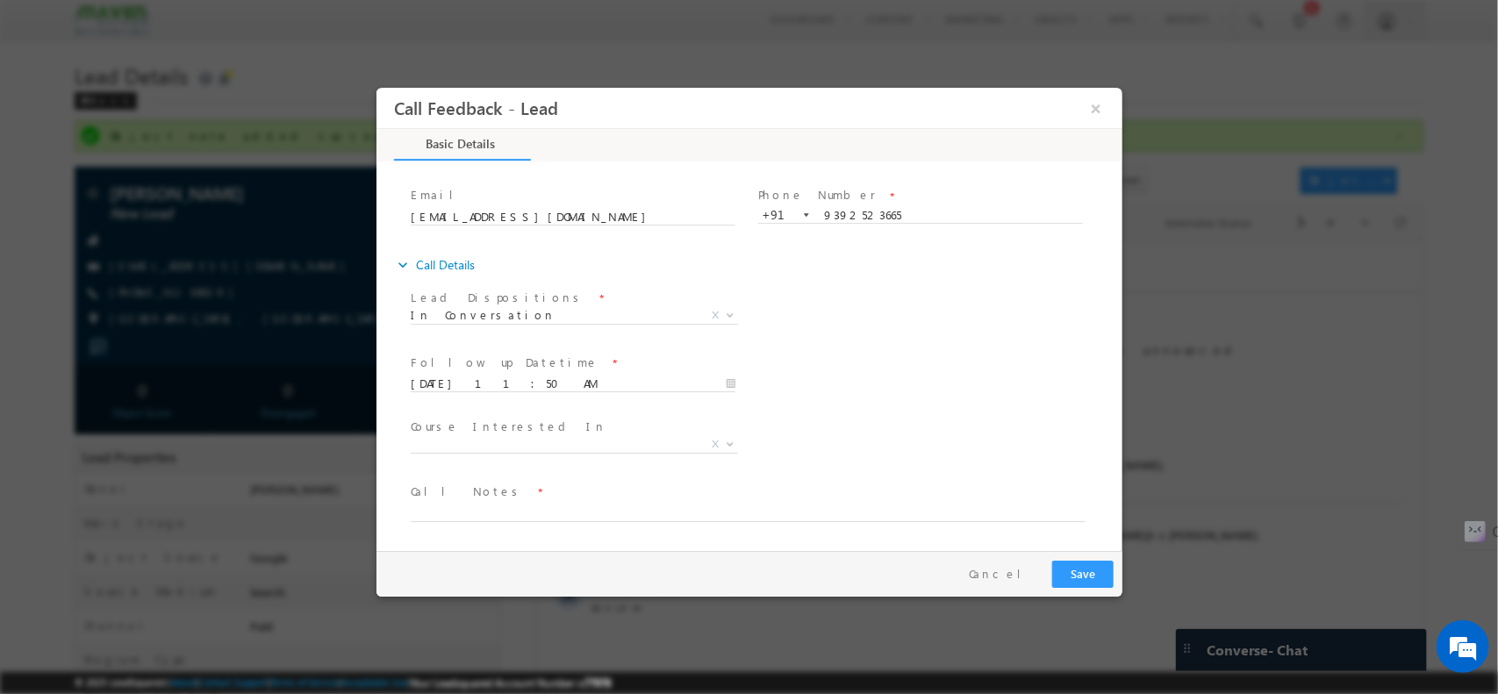
click at [534, 498] on span "Call Notes *" at bounding box center [737, 491] width 655 height 19
click at [525, 517] on textarea at bounding box center [747, 511] width 675 height 20
type textarea "added notes / seats informed 3-4 for freshers in PD batch/ refresher module man…"
drag, startPoint x: 1084, startPoint y: 575, endPoint x: 965, endPoint y: 105, distance: 484.1
click at [1084, 575] on button "Save" at bounding box center [1081, 573] width 61 height 27
